Goal: Task Accomplishment & Management: Use online tool/utility

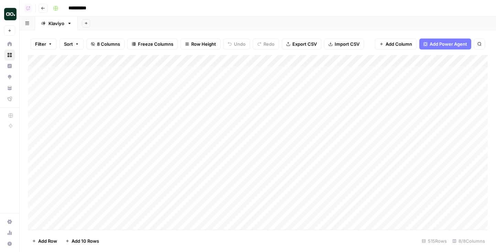
scroll to position [0, 260]
click at [442, 87] on div "Add Column" at bounding box center [258, 142] width 460 height 175
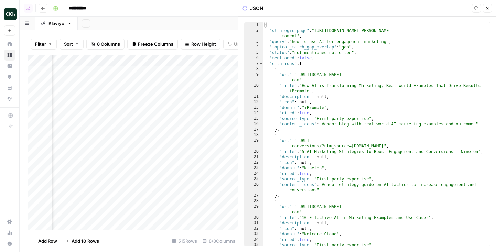
click at [488, 6] on icon "button" at bounding box center [488, 8] width 4 height 4
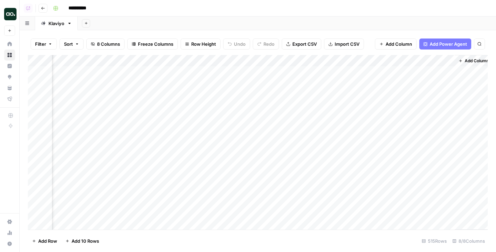
scroll to position [0, 252]
click at [379, 72] on div "Add Column" at bounding box center [258, 142] width 460 height 175
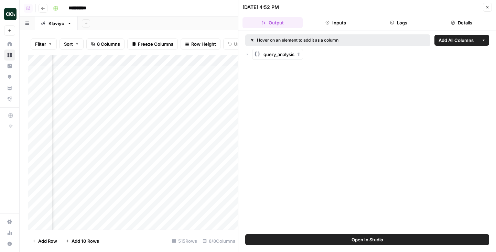
click at [251, 55] on div "query_analysis 11" at bounding box center [367, 54] width 244 height 11
click at [245, 55] on icon "button" at bounding box center [247, 54] width 4 height 4
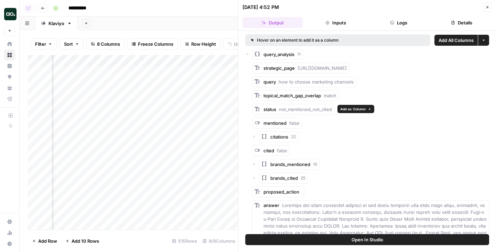
click at [356, 112] on button "Add as Column" at bounding box center [356, 109] width 37 height 8
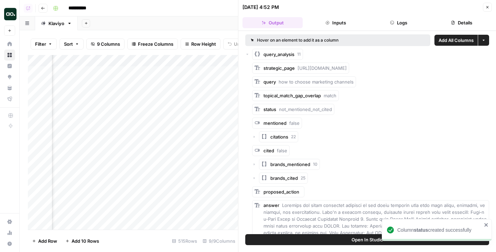
click at [484, 6] on button "Close" at bounding box center [487, 7] width 9 height 9
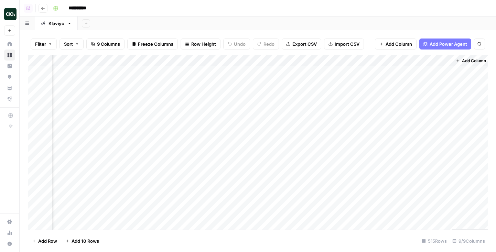
scroll to position [0, 319]
click at [403, 152] on div "Add Column" at bounding box center [258, 142] width 460 height 175
click at [442, 152] on div "Add Column" at bounding box center [258, 142] width 460 height 175
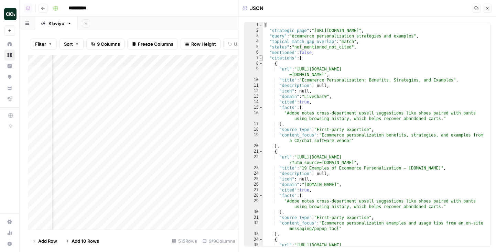
type textarea "*"
click at [261, 57] on span "Toggle code folding, rows 7 through 255" at bounding box center [261, 58] width 4 height 6
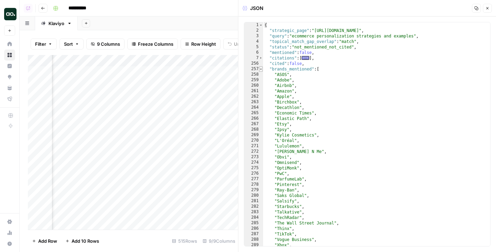
click at [261, 68] on span "Toggle code folding, rows 257 through 293" at bounding box center [261, 69] width 4 height 6
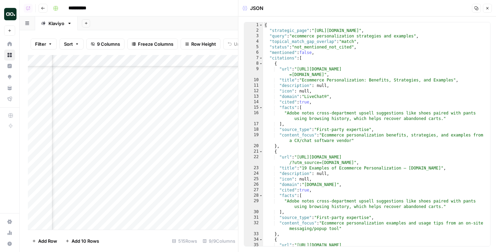
click at [485, 7] on button "Close" at bounding box center [487, 8] width 9 height 9
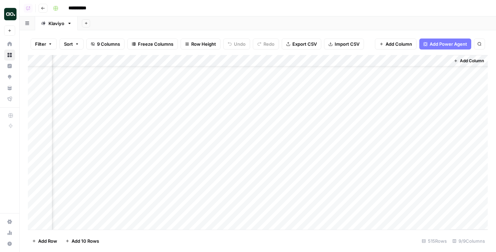
scroll to position [0, 322]
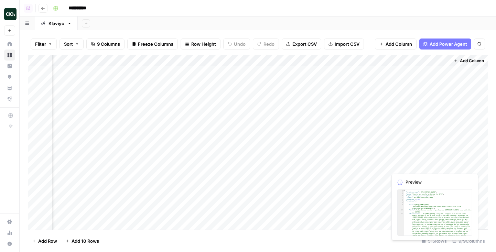
click at [445, 155] on div "Add Column" at bounding box center [258, 142] width 460 height 175
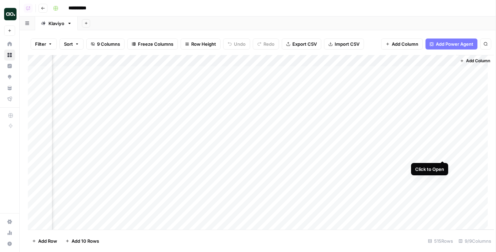
scroll to position [0, 316]
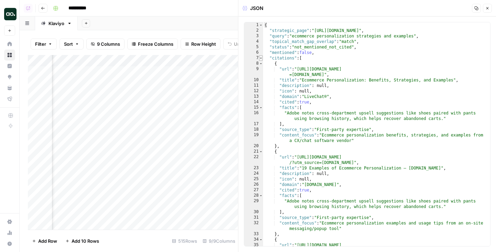
type textarea "*"
click at [261, 59] on span "Toggle code folding, rows 7 through 255" at bounding box center [261, 58] width 4 height 6
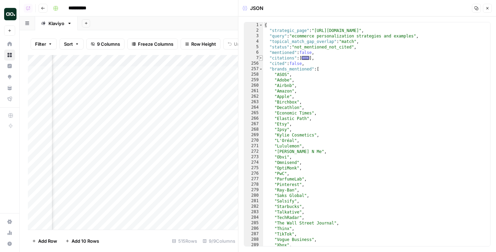
click at [261, 59] on span "Toggle code folding, rows 7 through 255" at bounding box center [261, 58] width 4 height 6
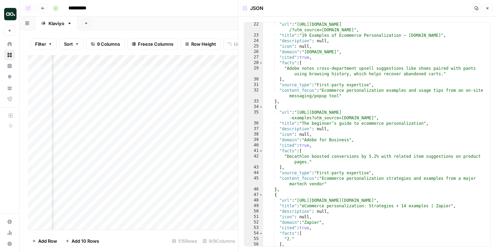
scroll to position [2397, 0]
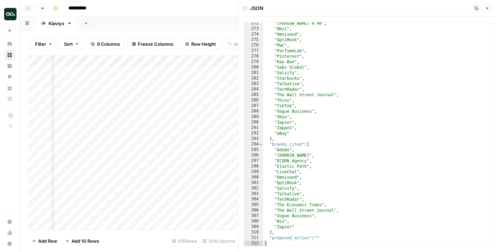
click at [486, 9] on icon "button" at bounding box center [488, 8] width 4 height 4
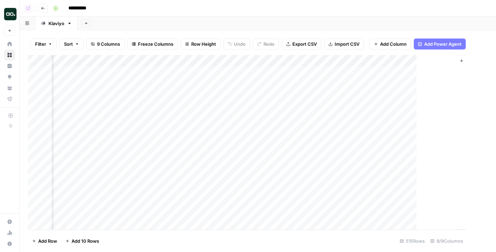
scroll to position [0, 314]
click at [291, 62] on div "Add Column" at bounding box center [258, 142] width 460 height 175
click at [362, 146] on div "Add Column" at bounding box center [258, 142] width 460 height 175
click at [317, 154] on div "Add Column" at bounding box center [258, 142] width 460 height 175
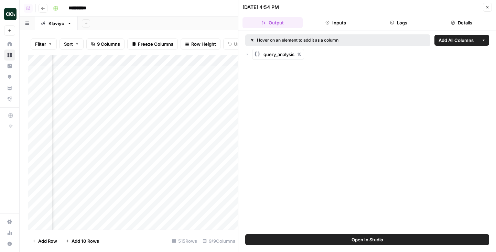
click at [340, 236] on button "Open In Studio" at bounding box center [367, 239] width 244 height 11
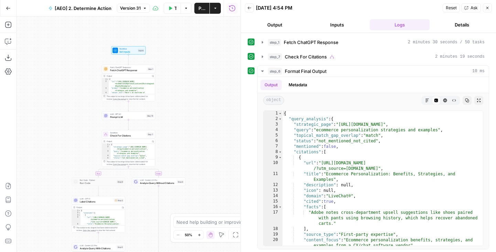
drag, startPoint x: 207, startPoint y: 50, endPoint x: 207, endPoint y: 118, distance: 67.8
click at [207, 118] on div "true false Workflow Set Inputs Inputs Fetch ChatGPT Response Fetch ChatGPT Resp…" at bounding box center [129, 135] width 224 height 236
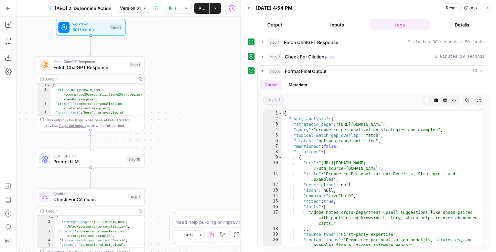
scroll to position [2, 0]
click at [350, 47] on button "step_1 Fetch ChatGPT Response 2 minutes 30 seconds / 50 tasks" at bounding box center [373, 42] width 231 height 11
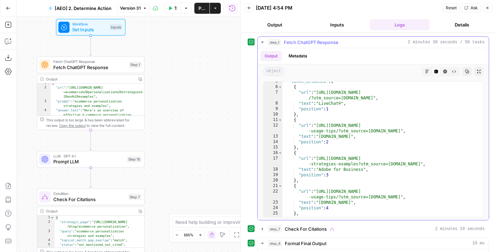
scroll to position [289, 0]
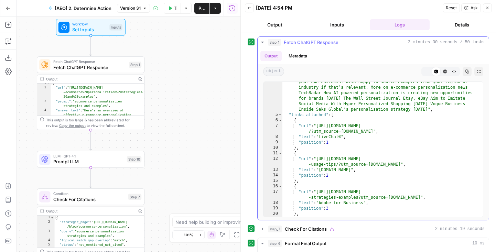
type textarea "*"
click at [281, 115] on span "Toggle code folding, rows 5 through 151" at bounding box center [280, 115] width 4 height 6
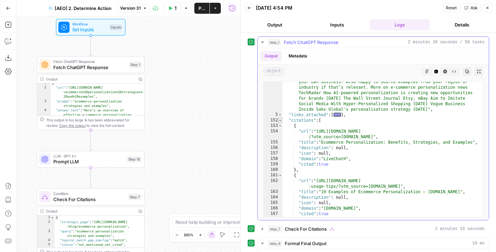
click at [281, 121] on span "Toggle code folding, rows 152 through 313" at bounding box center [280, 121] width 4 height 6
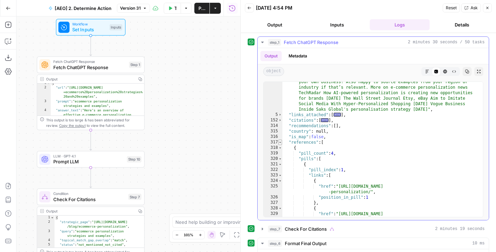
click at [280, 143] on span "Toggle code folding, rows 317 through 551" at bounding box center [280, 143] width 4 height 6
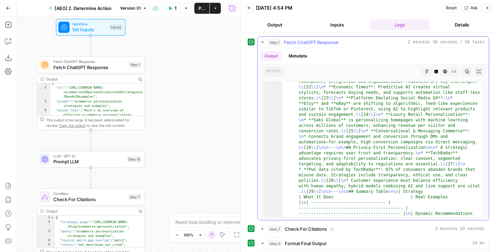
scroll to position [745, 0]
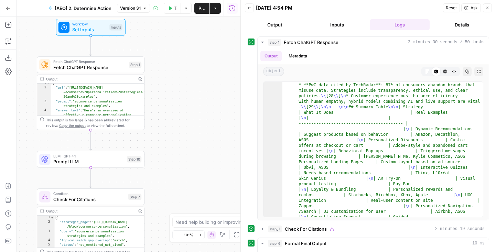
drag, startPoint x: 235, startPoint y: 181, endPoint x: 246, endPoint y: 95, distance: 86.3
click at [246, 96] on body "AirOps Builders New Home Browse Insights Opportunities Your Data Flightpath Rec…" at bounding box center [248, 126] width 496 height 252
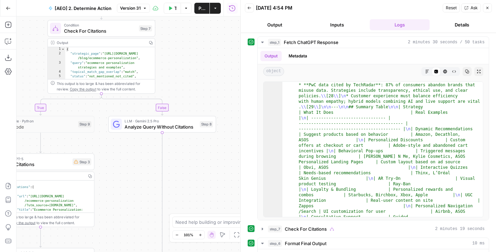
drag, startPoint x: 208, startPoint y: 183, endPoint x: 207, endPoint y: 95, distance: 88.4
click at [208, 96] on div "true false Workflow Set Inputs Inputs Fetch ChatGPT Response Fetch ChatGPT Resp…" at bounding box center [129, 135] width 224 height 236
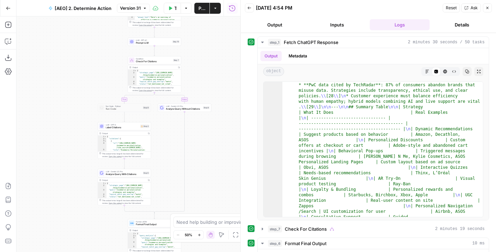
drag, startPoint x: 210, startPoint y: 146, endPoint x: 201, endPoint y: 79, distance: 67.7
click at [201, 79] on div "true false Workflow Set Inputs Inputs Fetch ChatGPT Response Fetch ChatGPT Resp…" at bounding box center [129, 135] width 224 height 236
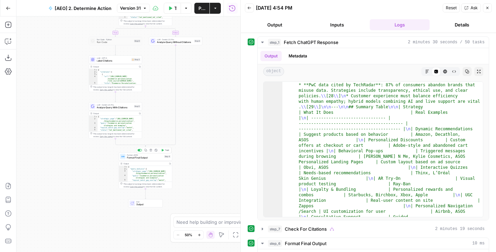
click at [139, 159] on span "Format Final Output" at bounding box center [145, 157] width 36 height 3
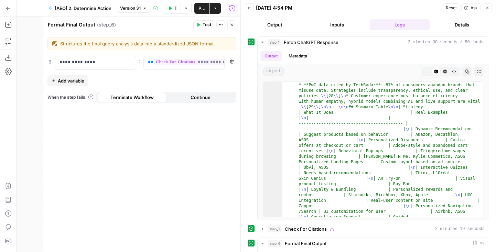
click at [231, 23] on icon "button" at bounding box center [232, 25] width 4 height 4
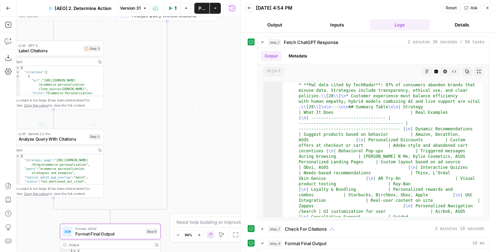
drag, startPoint x: 125, startPoint y: 101, endPoint x: 124, endPoint y: 170, distance: 68.8
click at [124, 170] on div "true false Workflow Set Inputs Inputs Fetch ChatGPT Response Fetch ChatGPT Resp…" at bounding box center [129, 135] width 224 height 236
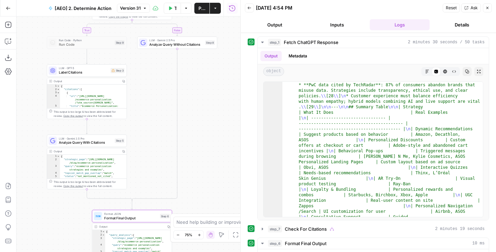
drag, startPoint x: 124, startPoint y: 170, endPoint x: 144, endPoint y: 108, distance: 65.5
click at [144, 108] on div "true false Workflow Set Inputs Inputs Fetch ChatGPT Response Fetch ChatGPT Resp…" at bounding box center [129, 135] width 224 height 236
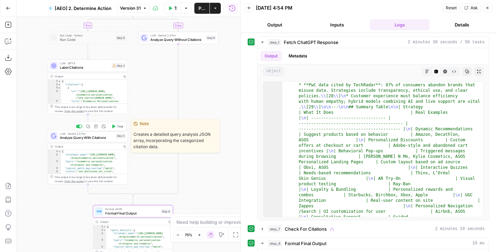
click at [90, 135] on span "Analyze Query With Citations" at bounding box center [87, 137] width 54 height 5
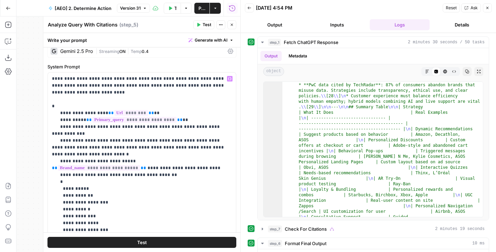
scroll to position [30, 0]
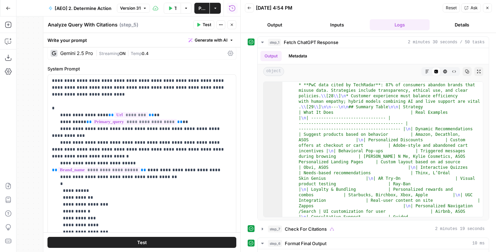
click at [231, 23] on icon "button" at bounding box center [232, 25] width 4 height 4
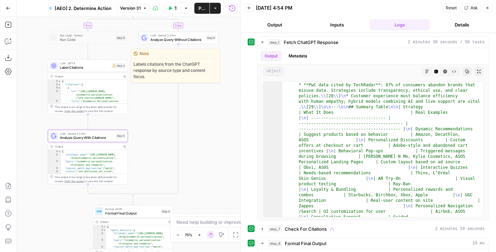
click at [73, 67] on span "Label Citations" at bounding box center [85, 67] width 50 height 5
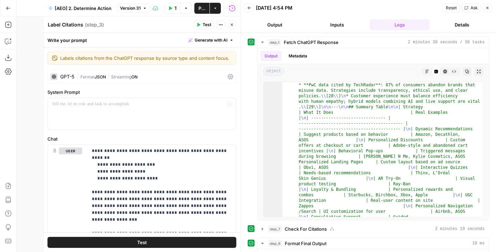
scroll to position [168, 0]
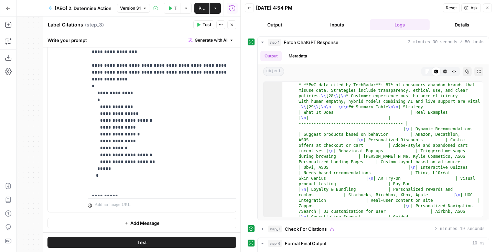
click at [230, 26] on icon "button" at bounding box center [232, 25] width 4 height 4
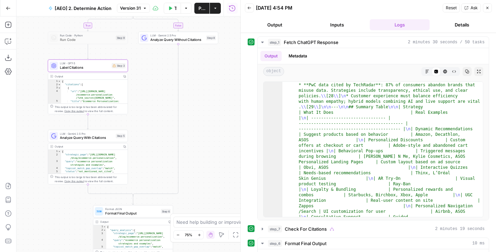
drag, startPoint x: 197, startPoint y: 82, endPoint x: 197, endPoint y: 160, distance: 77.8
click at [197, 160] on div "true false Workflow Set Inputs Inputs Fetch ChatGPT Response Fetch ChatGPT Resp…" at bounding box center [129, 135] width 224 height 236
